Goal: Information Seeking & Learning: Compare options

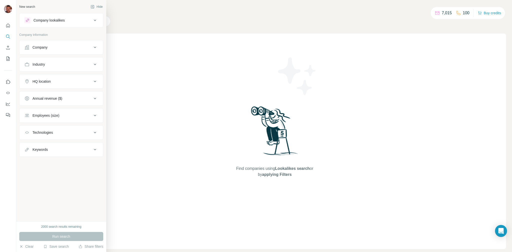
click at [51, 22] on div "Company lookalikes" at bounding box center [49, 20] width 31 height 5
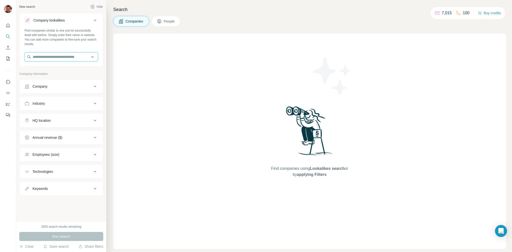
click at [48, 57] on input "text" at bounding box center [62, 56] width 74 height 9
type input "**********"
click at [57, 70] on p "Ölmühle Fandler" at bounding box center [52, 68] width 26 height 5
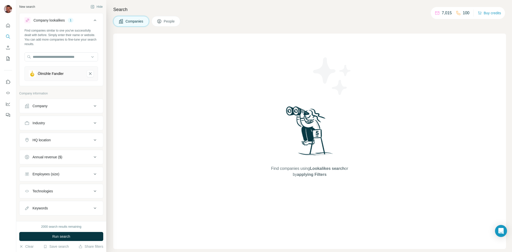
click at [59, 140] on div "HQ location" at bounding box center [59, 139] width 68 height 5
click at [49, 154] on input "text" at bounding box center [62, 152] width 74 height 9
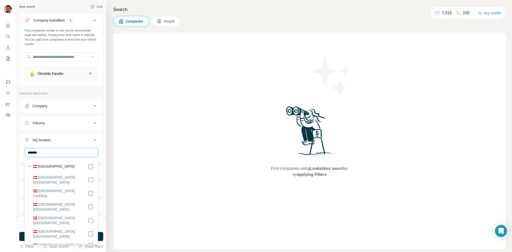
type input "*******"
click at [80, 140] on div "HQ location 1" at bounding box center [59, 139] width 68 height 5
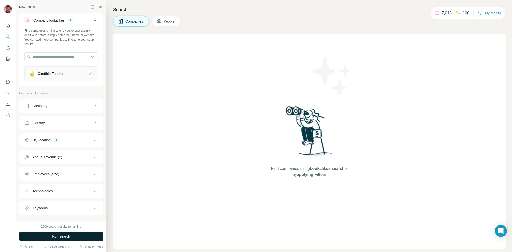
click at [68, 240] on button "Run search" at bounding box center [61, 236] width 84 height 9
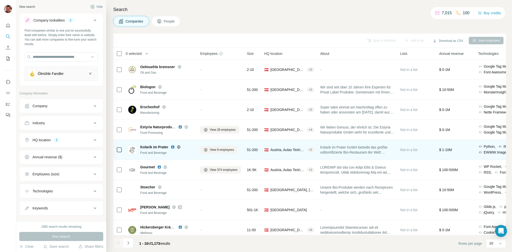
scroll to position [25, 0]
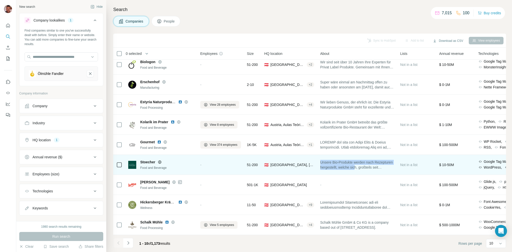
drag, startPoint x: 323, startPoint y: 162, endPoint x: 378, endPoint y: 166, distance: 55.9
click at [378, 166] on span "Unsere Bio-Produkte werden nach Rezepturen hergestellt, welche sich, großteils …" at bounding box center [357, 165] width 74 height 10
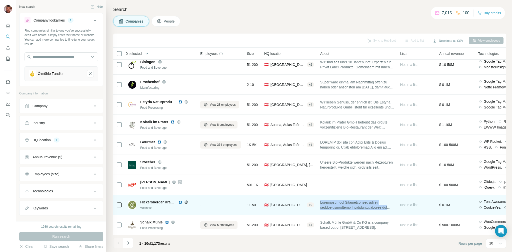
drag, startPoint x: 322, startPoint y: 201, endPoint x: 394, endPoint y: 207, distance: 72.0
click at [394, 207] on td at bounding box center [357, 205] width 80 height 20
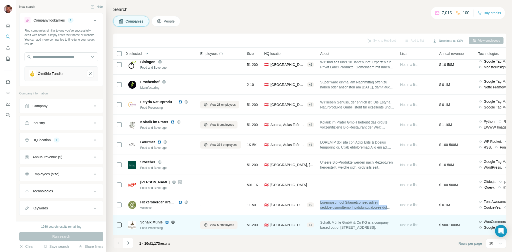
drag, startPoint x: 322, startPoint y: 223, endPoint x: 387, endPoint y: 227, distance: 65.4
click at [387, 227] on td "Schalk Mühle GmbH & Co KG is a company based out of [STREET_ADDRESS]." at bounding box center [357, 225] width 80 height 20
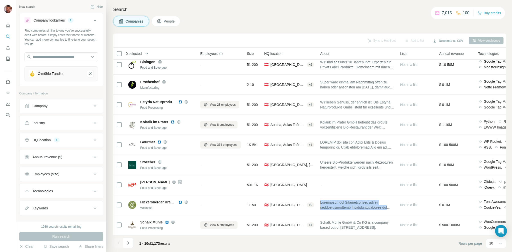
drag, startPoint x: 152, startPoint y: 244, endPoint x: 186, endPoint y: 244, distance: 33.8
click at [162, 243] on span "1 - 10 of 1,173 results" at bounding box center [154, 243] width 31 height 4
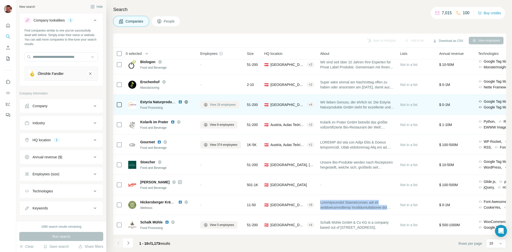
click at [226, 106] on span "View 28 employees" at bounding box center [223, 104] width 26 height 5
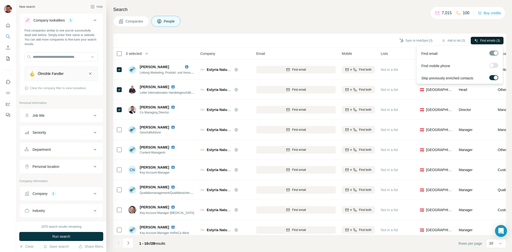
click at [488, 38] on span "Find emails (3)" at bounding box center [490, 40] width 20 height 5
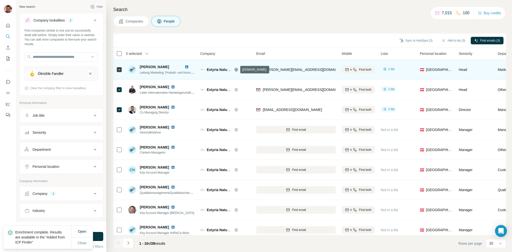
click at [237, 69] on icon at bounding box center [236, 69] width 3 height 0
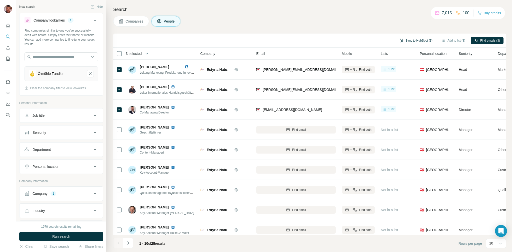
click at [412, 40] on button "Sync to HubSpot (3)" at bounding box center [416, 41] width 40 height 8
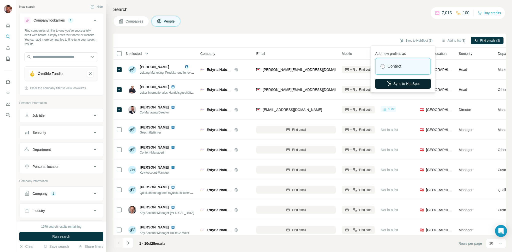
click at [416, 85] on button "Sync to HubSpot" at bounding box center [403, 84] width 56 height 10
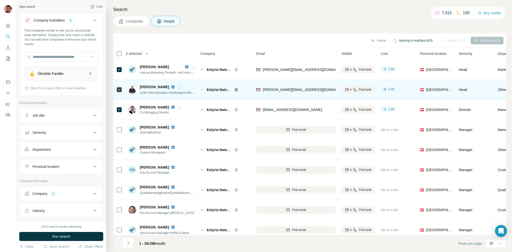
scroll to position [0, 0]
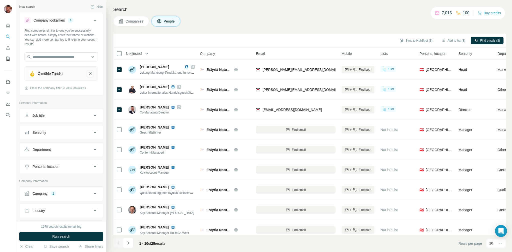
click at [89, 74] on icon "Ölmühle Fandler-remove-button" at bounding box center [90, 73] width 5 height 5
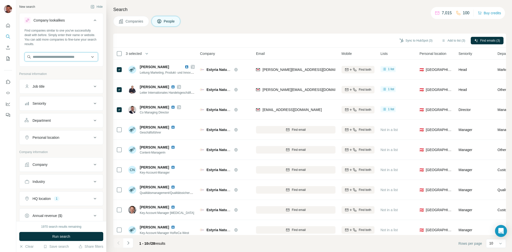
click at [56, 61] on input "text" at bounding box center [62, 56] width 74 height 9
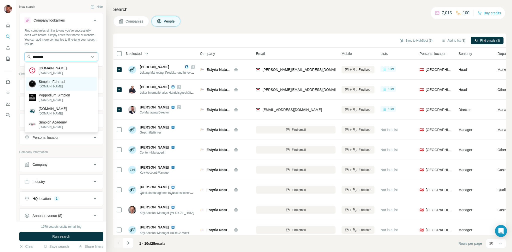
type input "********"
click at [48, 85] on p "[DOMAIN_NAME]" at bounding box center [52, 86] width 26 height 5
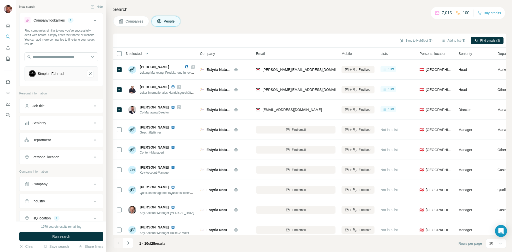
drag, startPoint x: 64, startPoint y: 237, endPoint x: 67, endPoint y: 236, distance: 4.0
click at [64, 237] on span "Run search" at bounding box center [61, 236] width 18 height 5
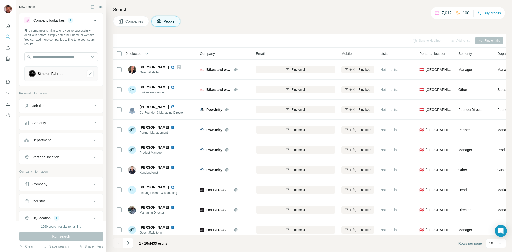
click at [132, 22] on span "Companies" at bounding box center [135, 21] width 18 height 5
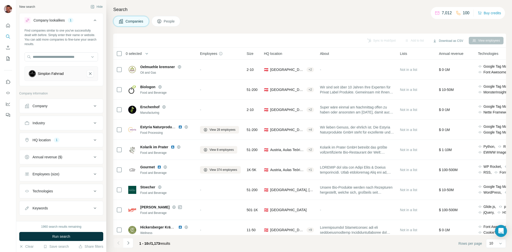
click at [165, 24] on button "People" at bounding box center [166, 21] width 29 height 11
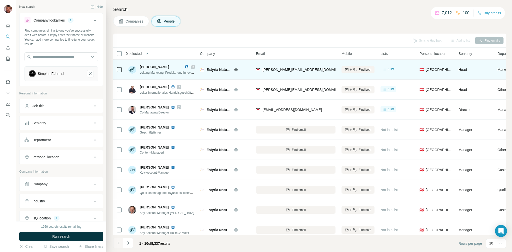
scroll to position [3, 4]
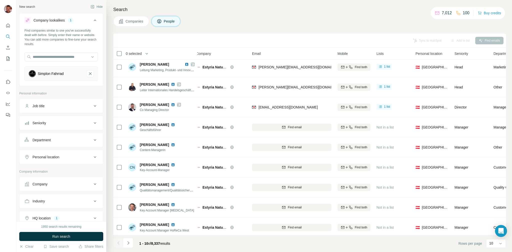
click at [132, 24] on button "Companies" at bounding box center [131, 21] width 36 height 11
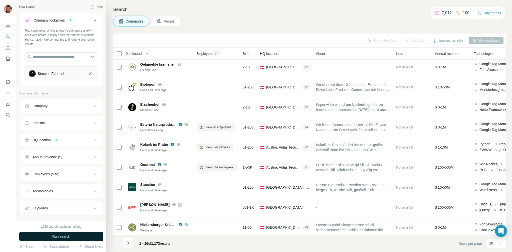
click at [55, 237] on span "Run search" at bounding box center [61, 236] width 18 height 5
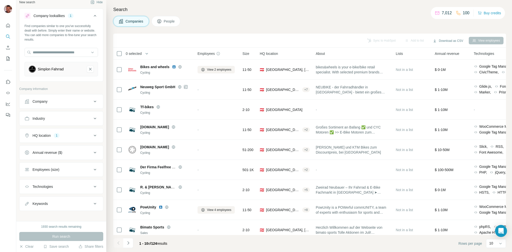
scroll to position [5, 0]
click at [95, 136] on icon at bounding box center [95, 135] width 6 height 6
click at [58, 160] on icon "button" at bounding box center [60, 158] width 4 height 4
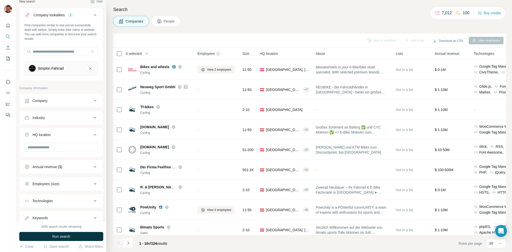
click at [67, 235] on span "Run search" at bounding box center [61, 236] width 18 height 5
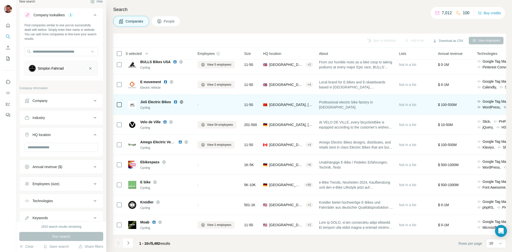
scroll to position [0, 3]
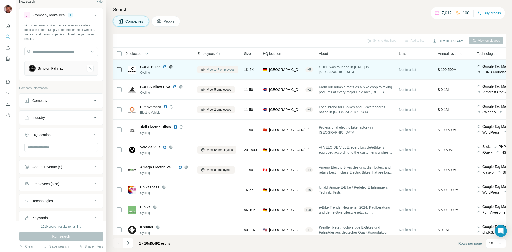
click at [222, 67] on span "View 147 employees" at bounding box center [221, 69] width 28 height 5
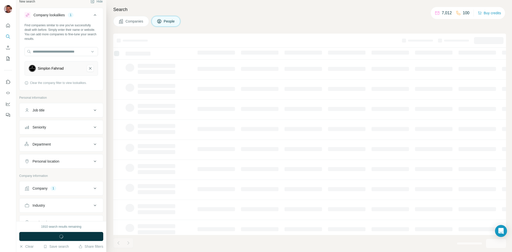
scroll to position [0, 4]
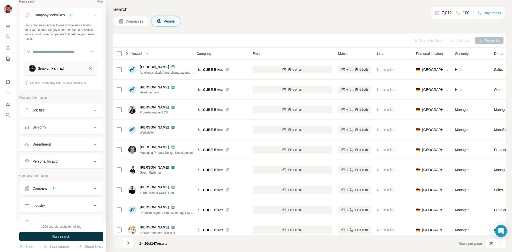
click at [92, 70] on icon "Simplon Fahrrad-remove-button" at bounding box center [90, 68] width 5 height 5
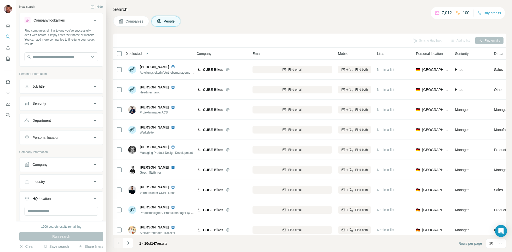
click at [94, 21] on icon at bounding box center [95, 21] width 3 height 2
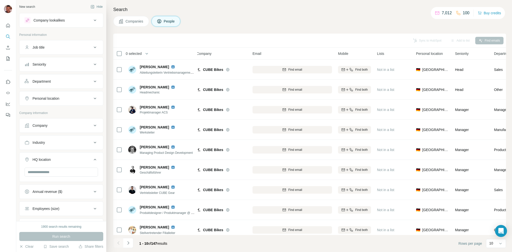
click at [46, 130] on button "Company" at bounding box center [62, 125] width 84 height 12
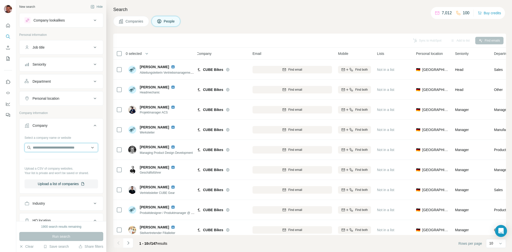
click at [46, 149] on input "text" at bounding box center [62, 147] width 74 height 9
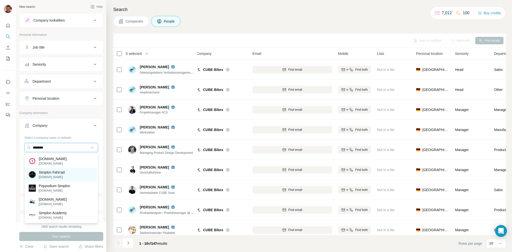
type input "********"
click at [62, 171] on p "Simplon Fahrrad" at bounding box center [52, 172] width 26 height 5
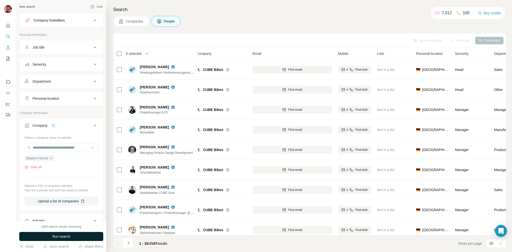
click at [55, 238] on span "Run search" at bounding box center [61, 236] width 18 height 5
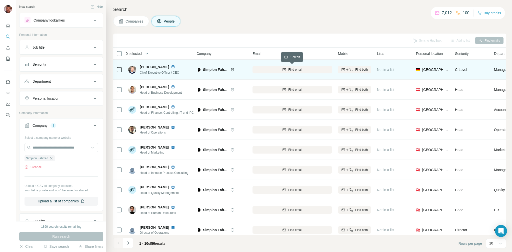
drag, startPoint x: 281, startPoint y: 71, endPoint x: 264, endPoint y: 78, distance: 18.1
click at [281, 71] on div "Find email" at bounding box center [293, 69] width 80 height 5
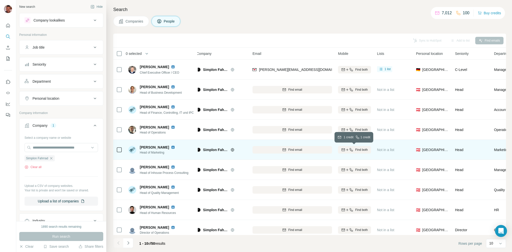
click at [352, 151] on icon "button" at bounding box center [351, 150] width 4 height 4
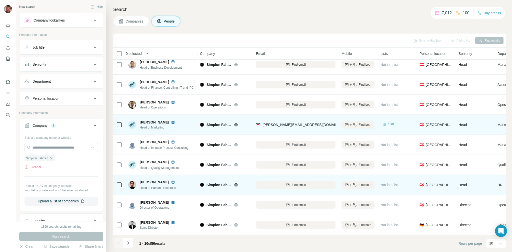
scroll to position [0, 0]
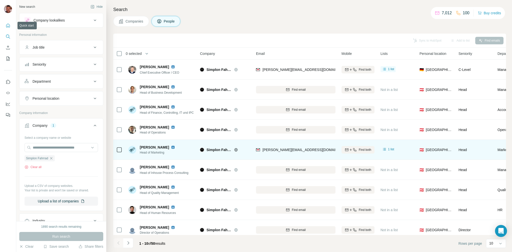
click at [10, 25] on icon "Quick start" at bounding box center [8, 26] width 4 height 4
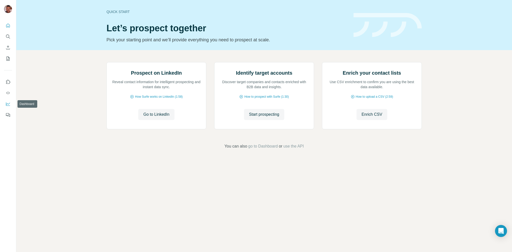
click at [7, 103] on icon "Dashboard" at bounding box center [8, 103] width 5 height 5
